Goal: Transaction & Acquisition: Purchase product/service

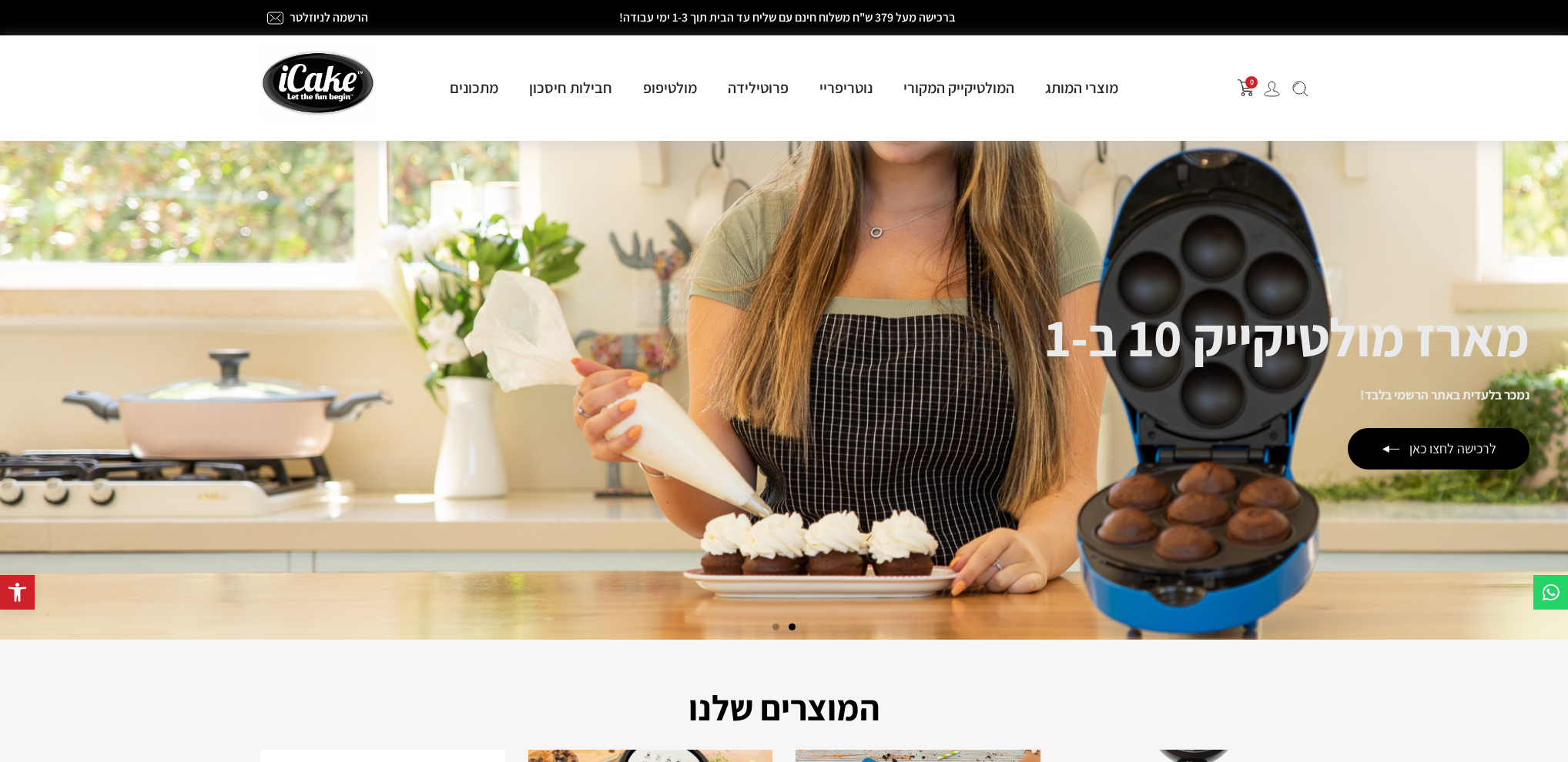
click at [1274, 89] on img at bounding box center [1271, 88] width 16 height 16
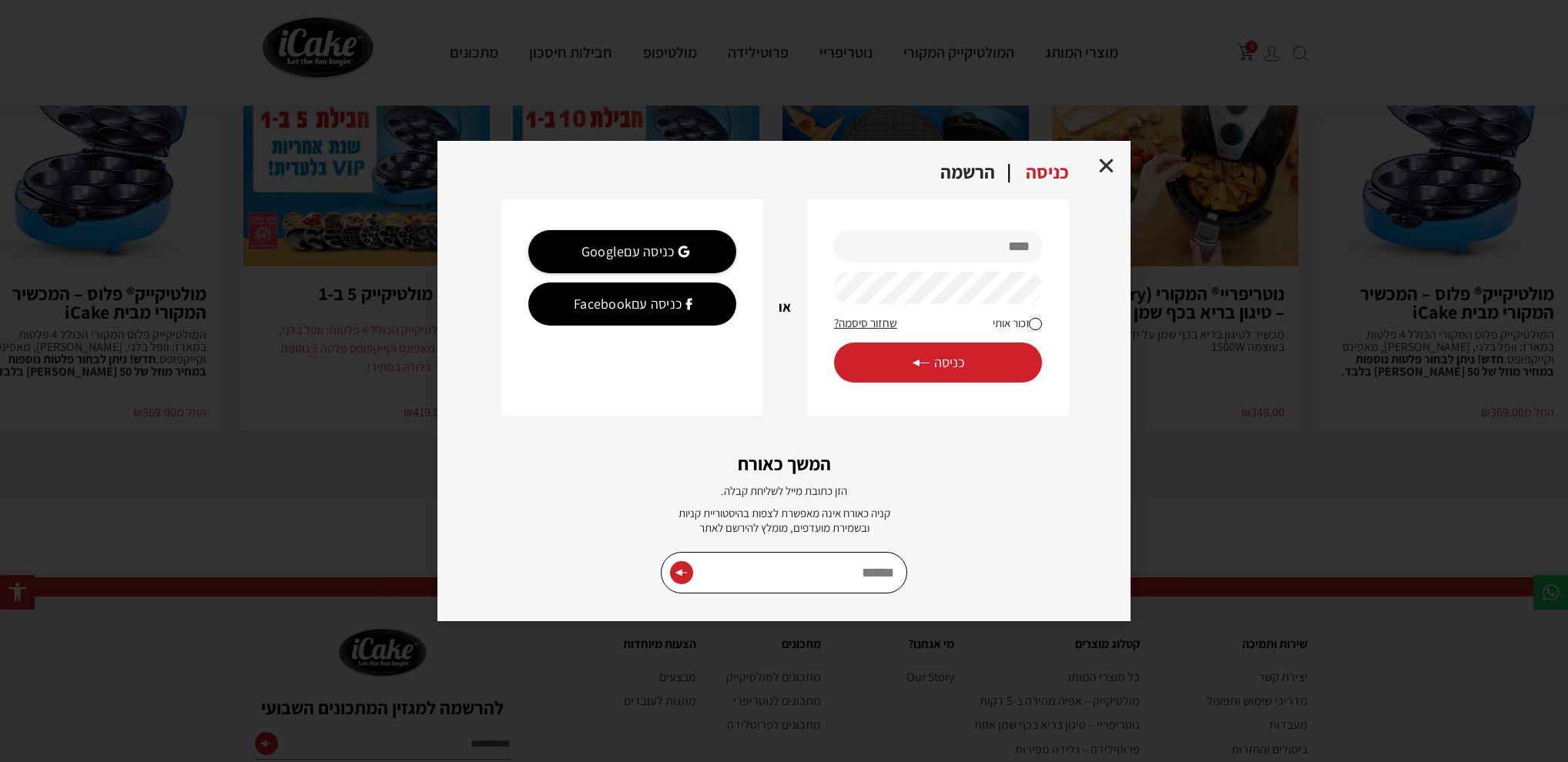
scroll to position [3385, 0]
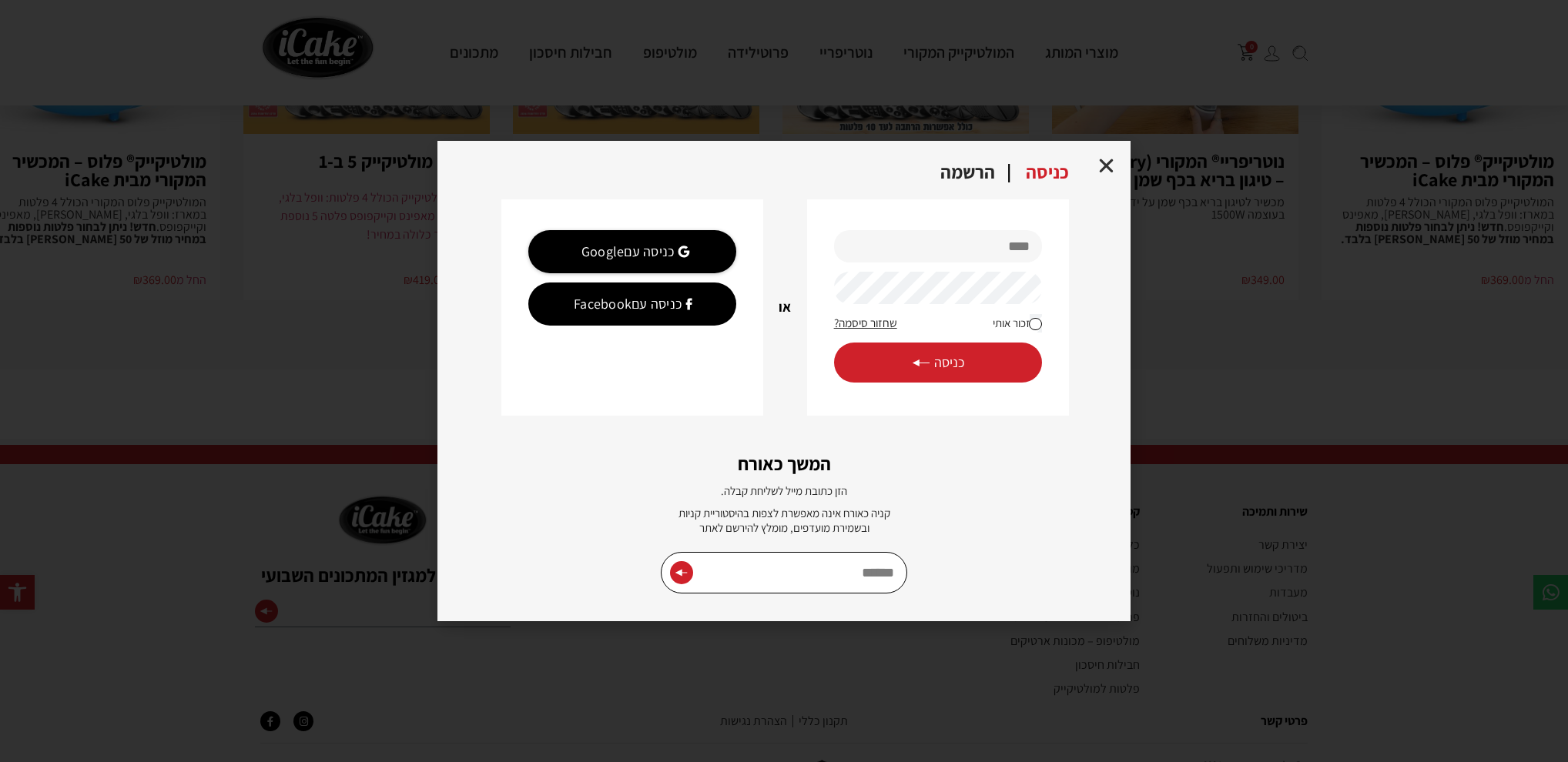
click at [1270, 170] on div "**********" at bounding box center [784, 381] width 1568 height 762
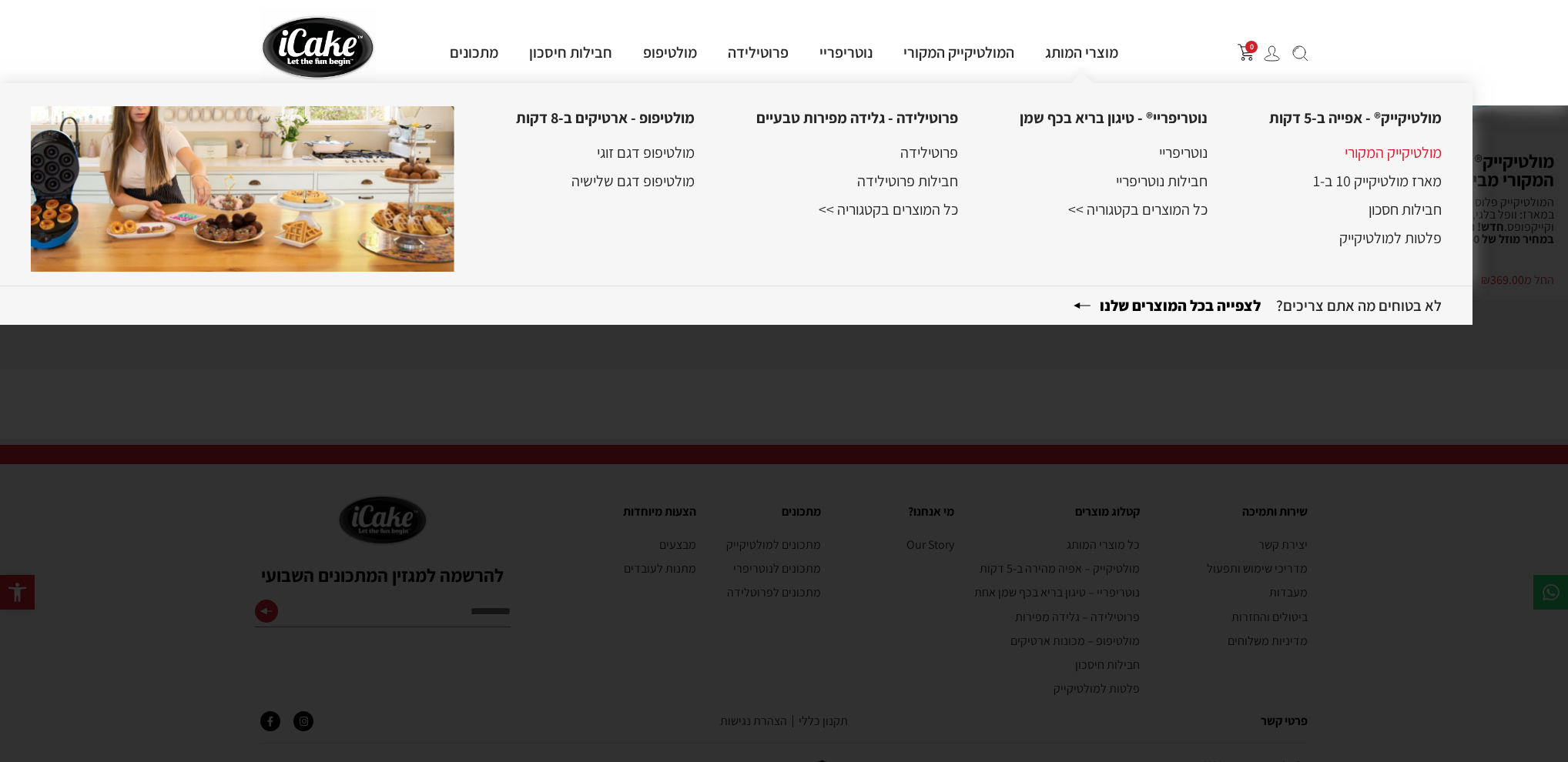
click at [1398, 150] on link "מולטיקייק המקורי" at bounding box center [1393, 152] width 97 height 20
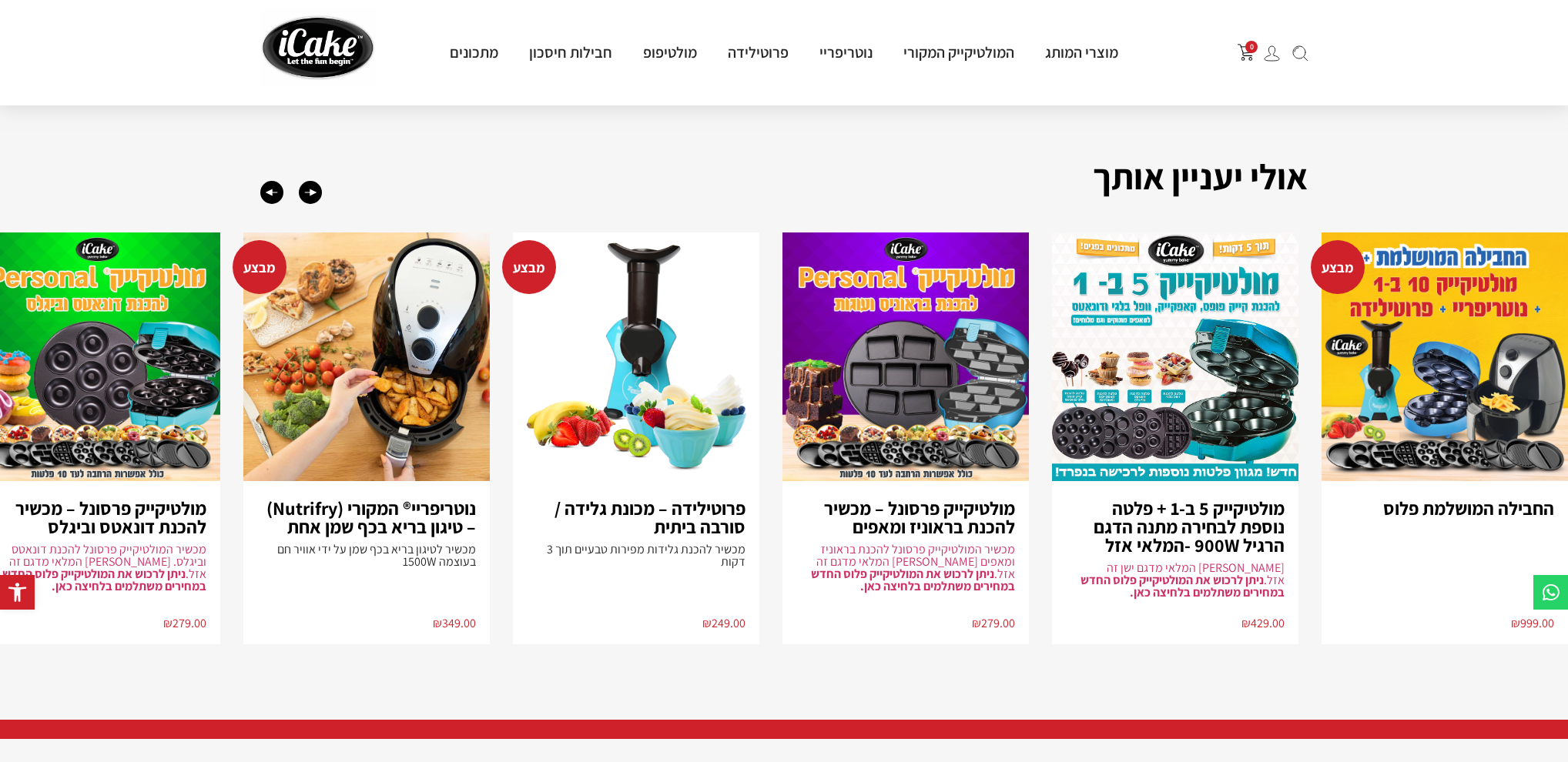
scroll to position [3186, 0]
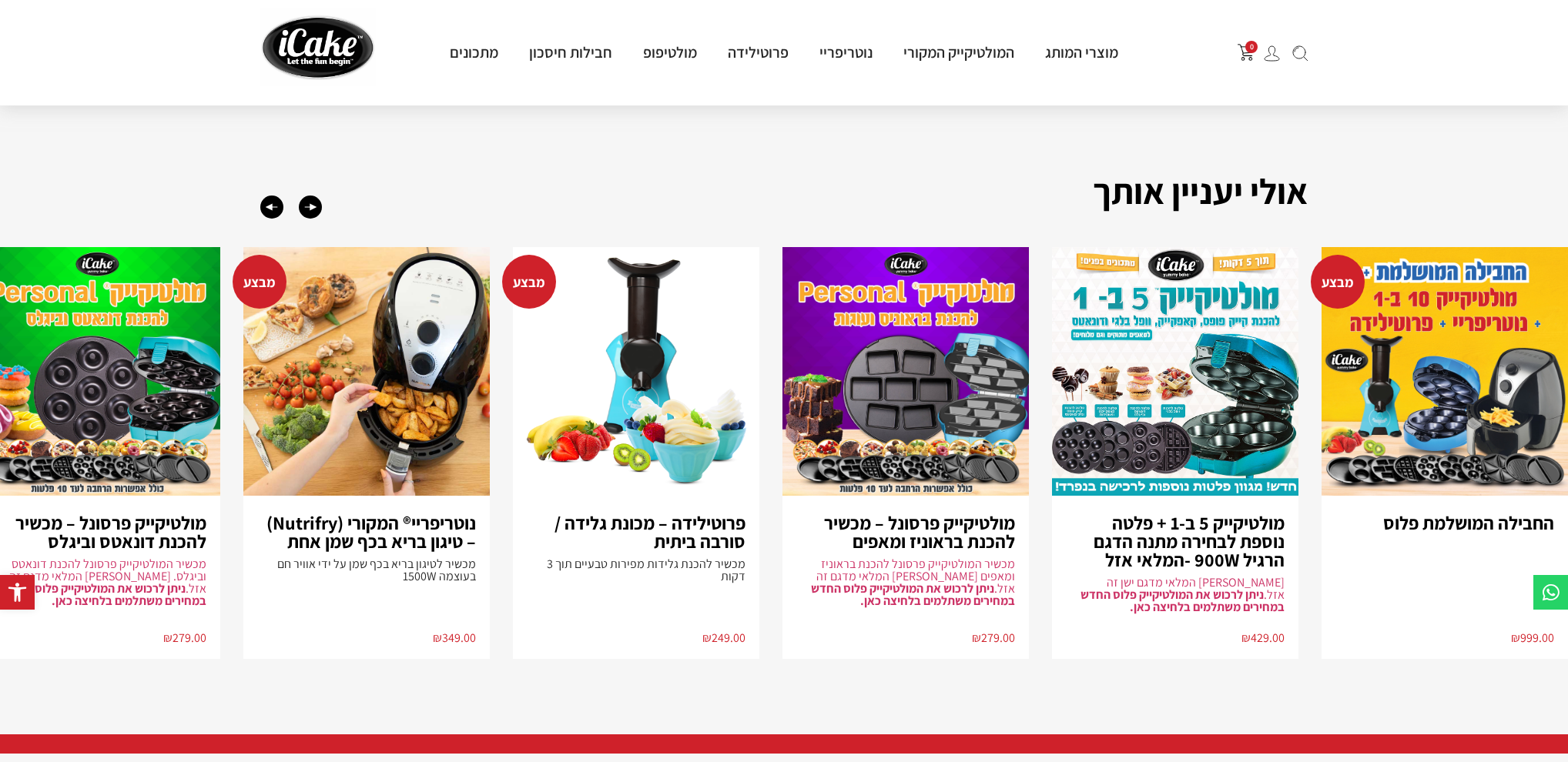
click at [637, 164] on h2 "אולי יעניין אותך" at bounding box center [784, 191] width 1048 height 54
click at [308, 196] on div "Next slide" at bounding box center [310, 207] width 23 height 23
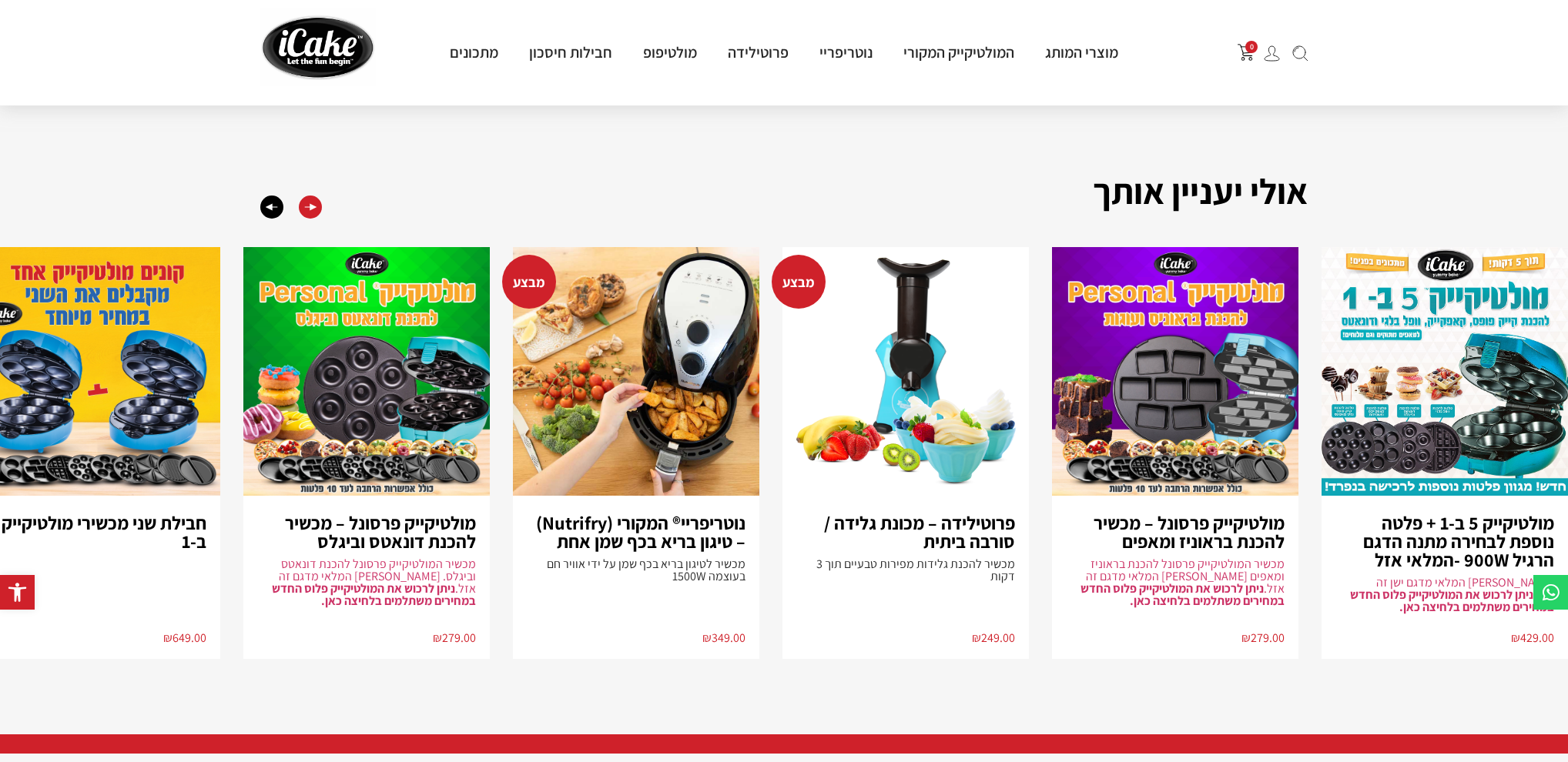
click at [311, 196] on div "Next slide" at bounding box center [310, 207] width 23 height 23
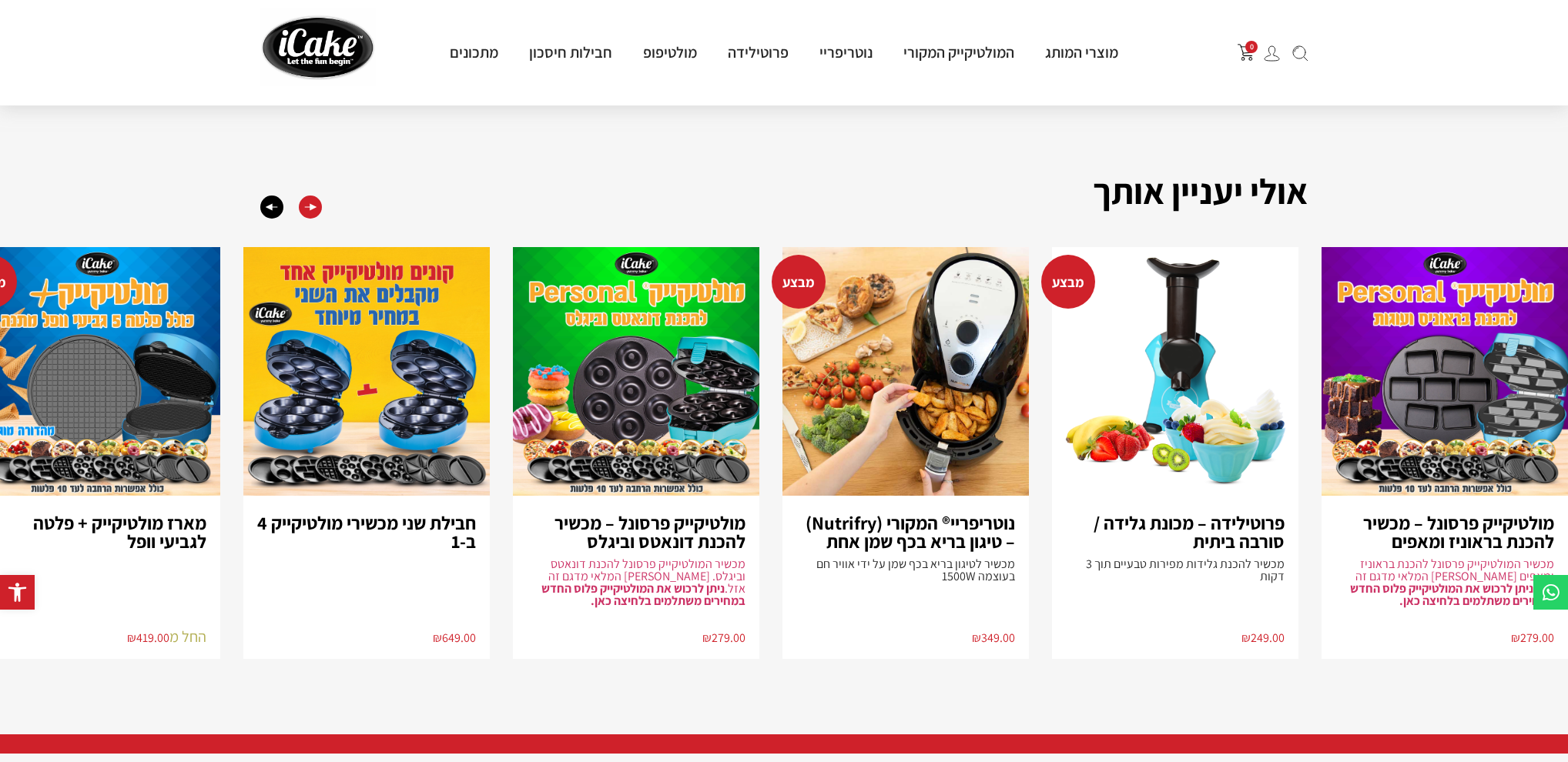
click at [315, 196] on div "Next slide" at bounding box center [310, 207] width 23 height 23
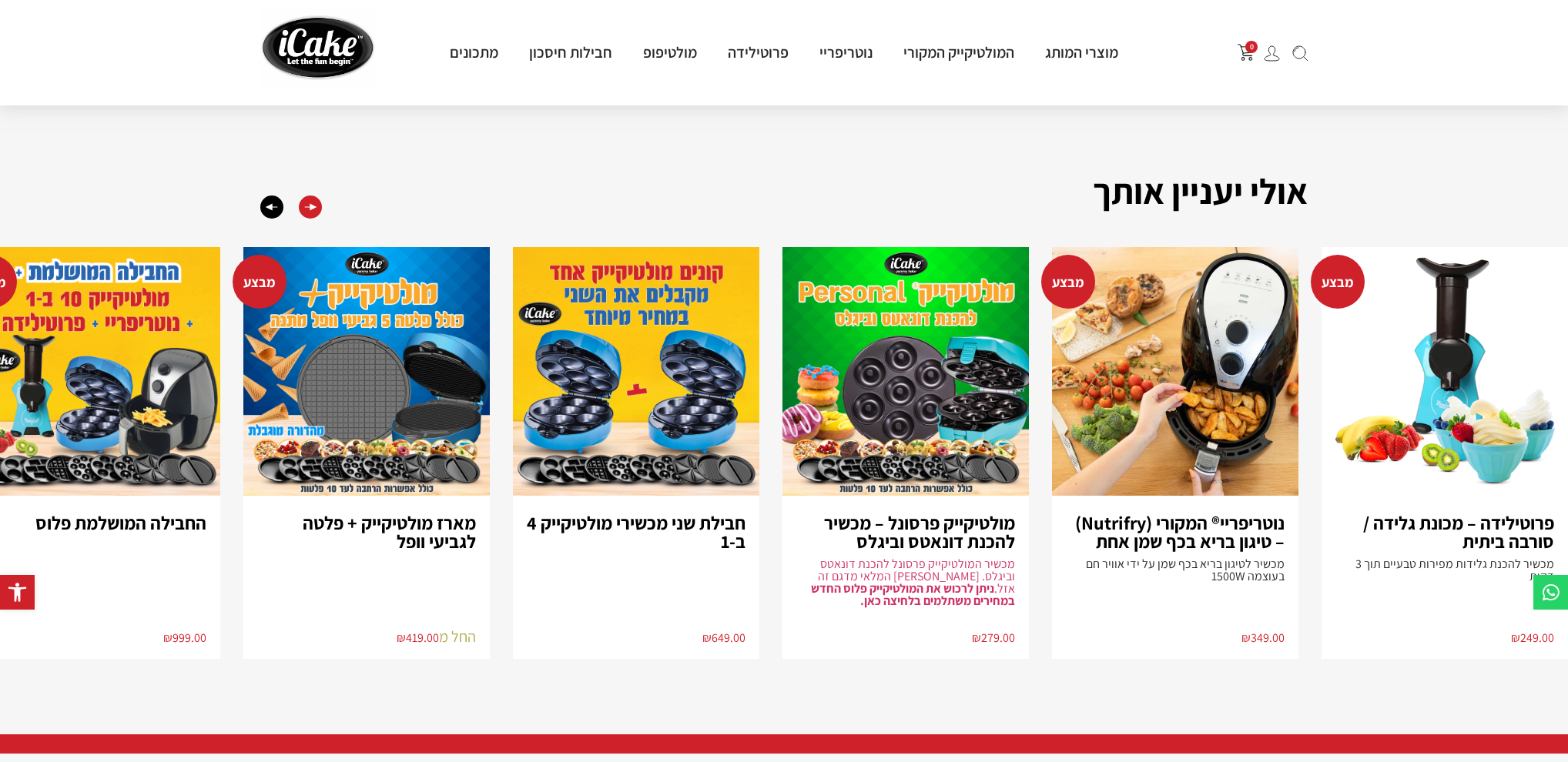
click at [315, 196] on div "Next slide" at bounding box center [310, 207] width 23 height 23
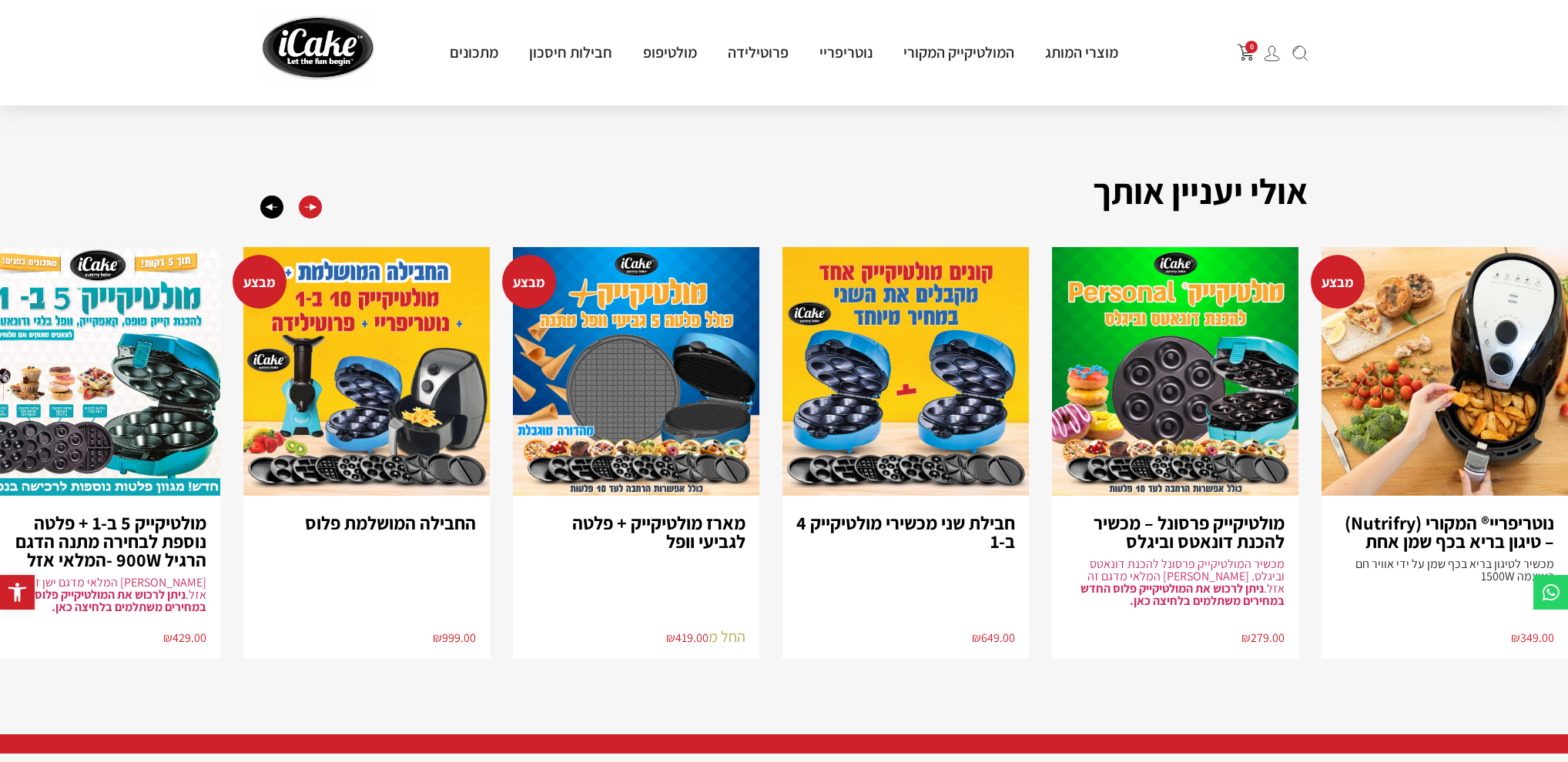
click at [315, 196] on div "Next slide" at bounding box center [310, 207] width 23 height 23
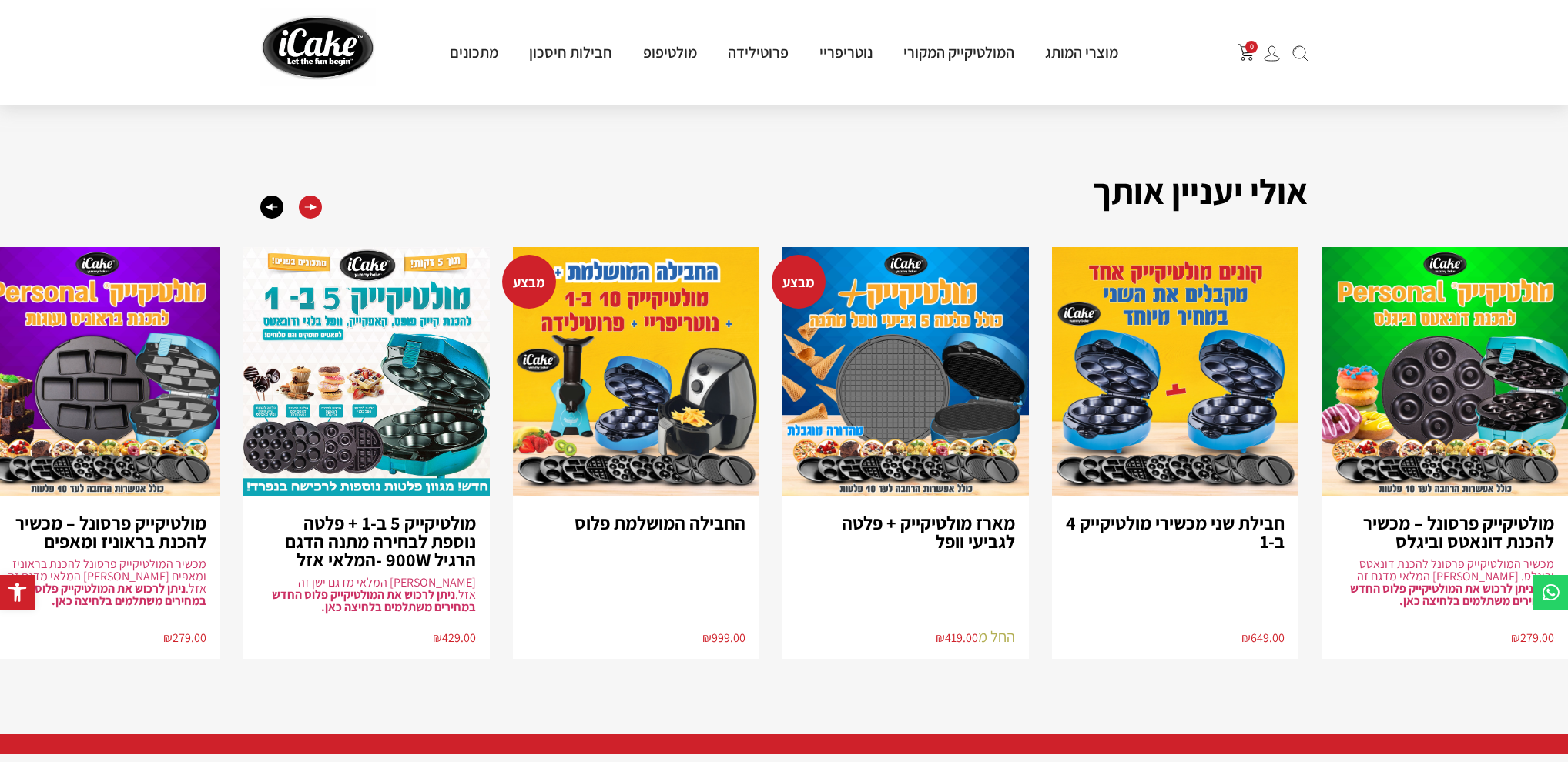
click at [315, 196] on div "Next slide" at bounding box center [310, 207] width 23 height 23
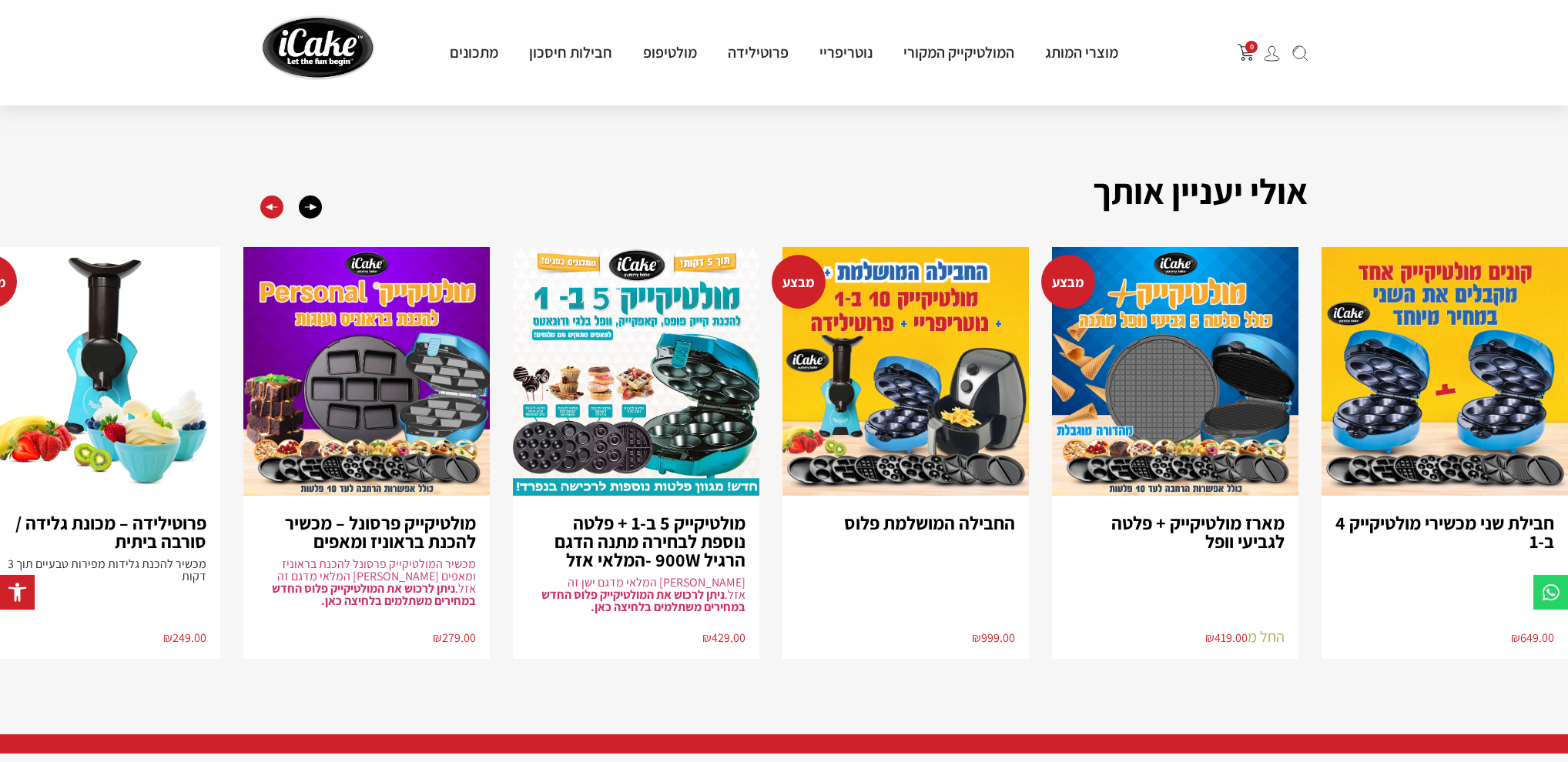
click at [273, 196] on div "Previous slide" at bounding box center [271, 207] width 23 height 23
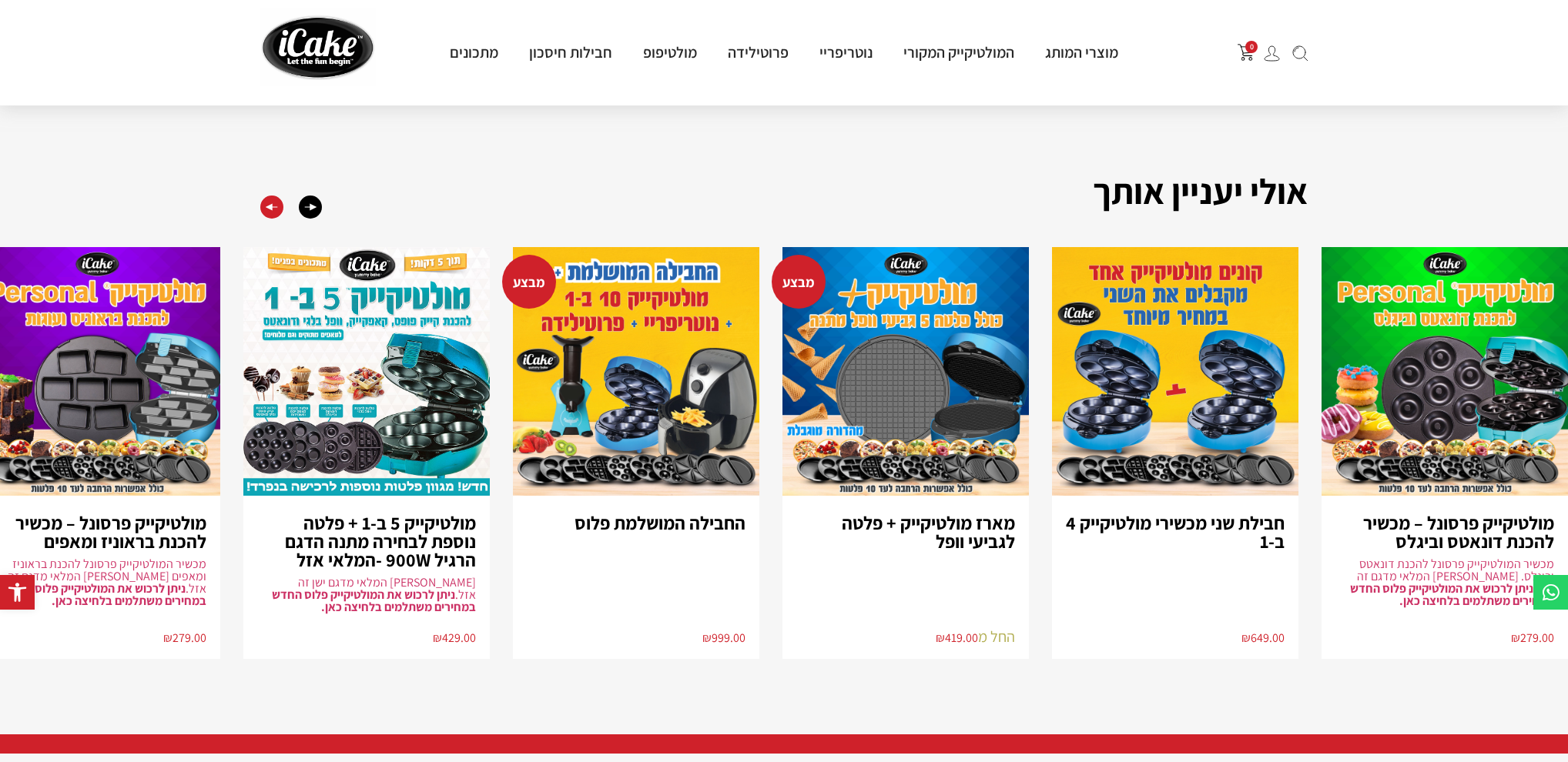
click at [271, 196] on div "Previous slide" at bounding box center [271, 207] width 23 height 23
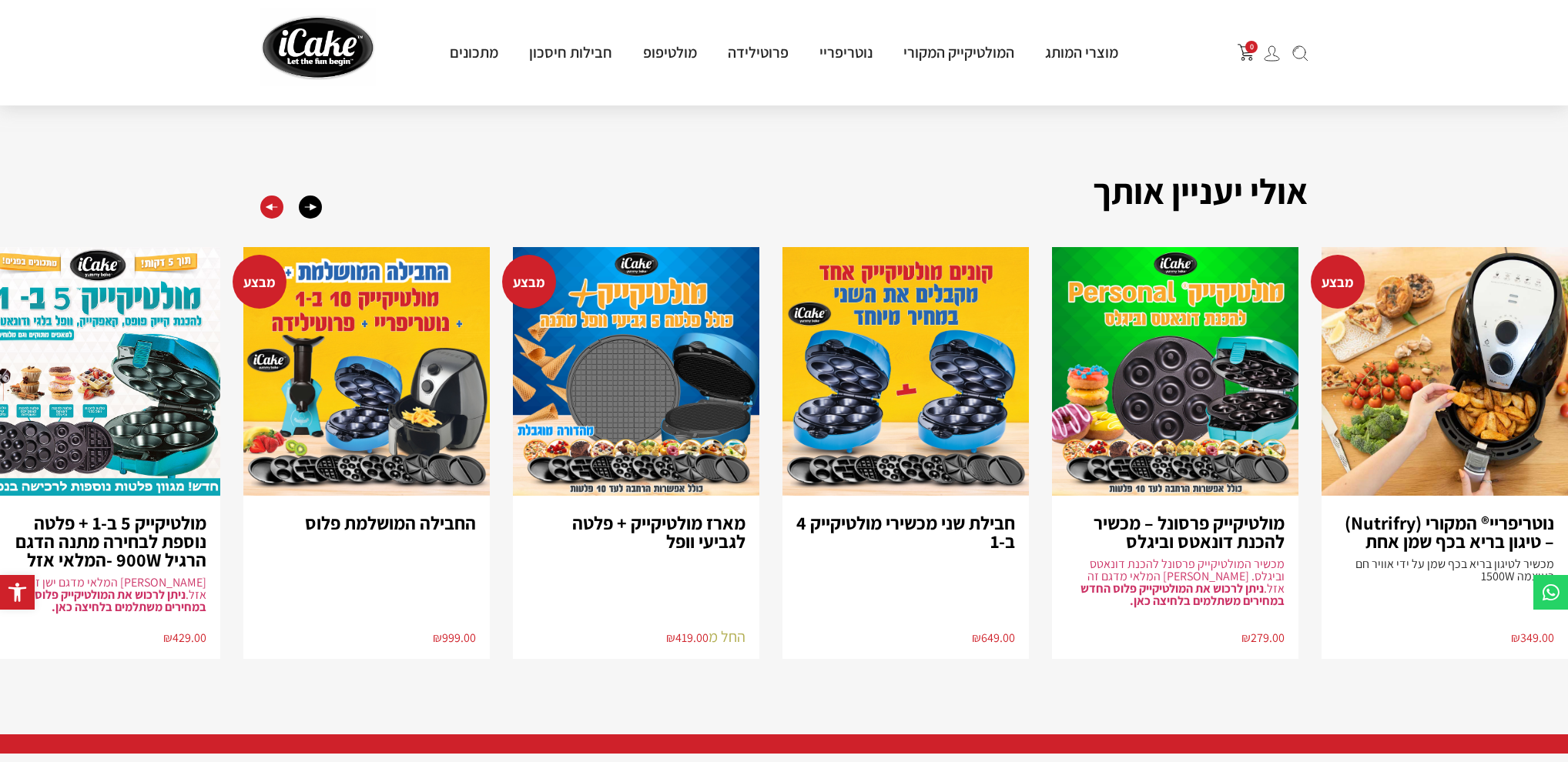
click at [271, 196] on div "Previous slide" at bounding box center [271, 207] width 23 height 23
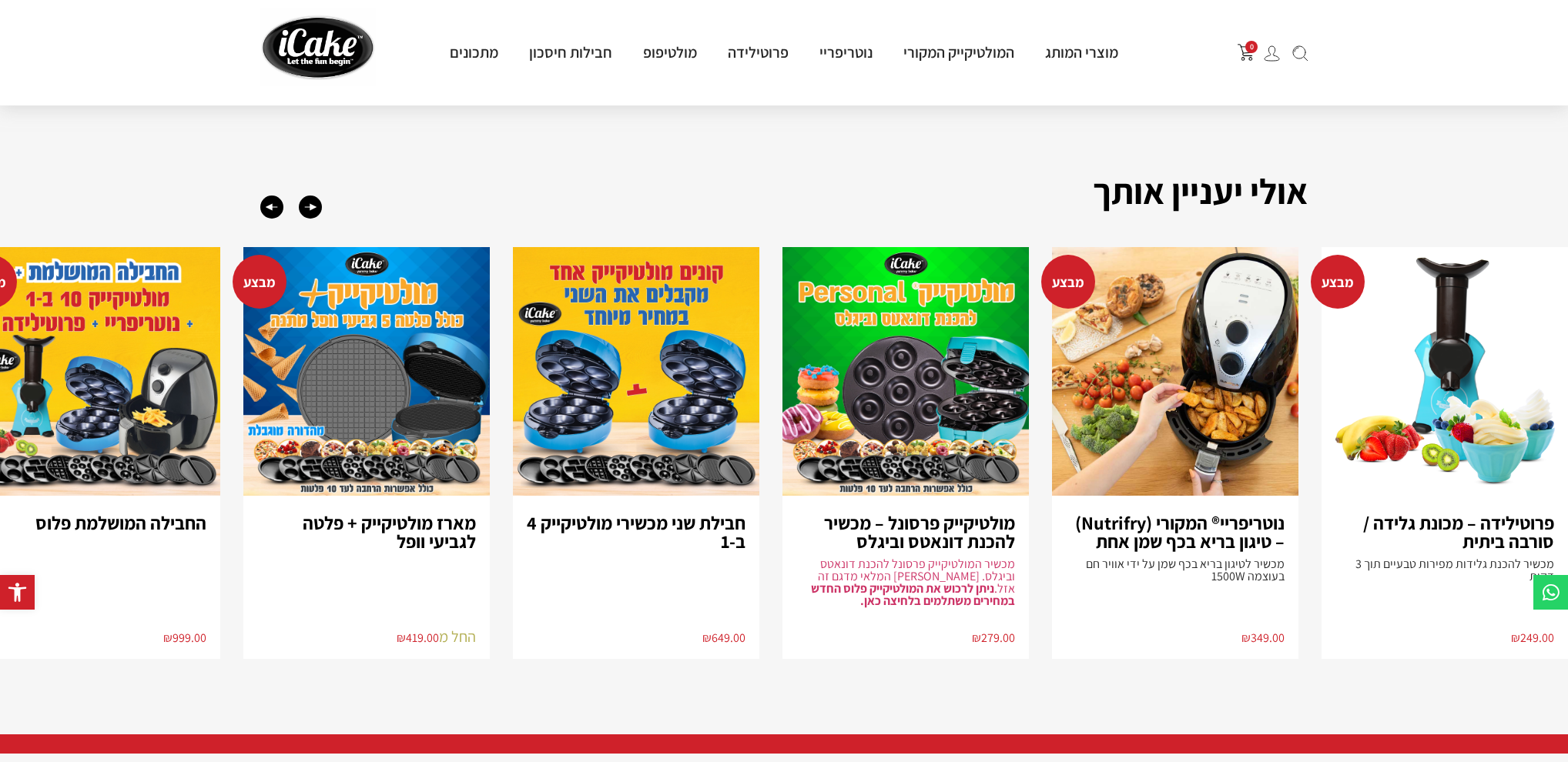
click at [1277, 56] on img at bounding box center [1271, 53] width 16 height 16
